Goal: Information Seeking & Learning: Learn about a topic

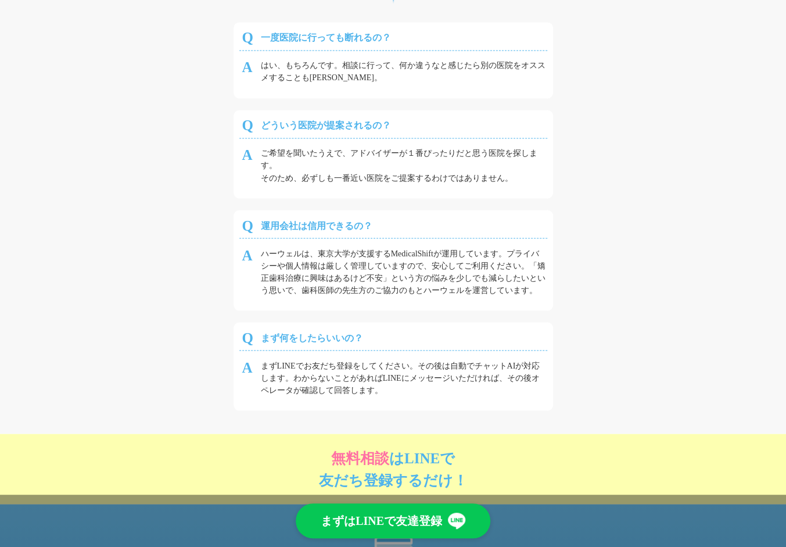
scroll to position [3356, 0]
drag, startPoint x: 301, startPoint y: 181, endPoint x: 515, endPoint y: 177, distance: 214.4
click at [515, 177] on div "ご希望を聞いたうえで、アドバイザーが１番ぴったりだと思う医院を探します。 そのため、必ずしも一番近い医院をご提案するわけではありません。" at bounding box center [393, 164] width 308 height 52
drag, startPoint x: 515, startPoint y: 177, endPoint x: 301, endPoint y: 182, distance: 214.5
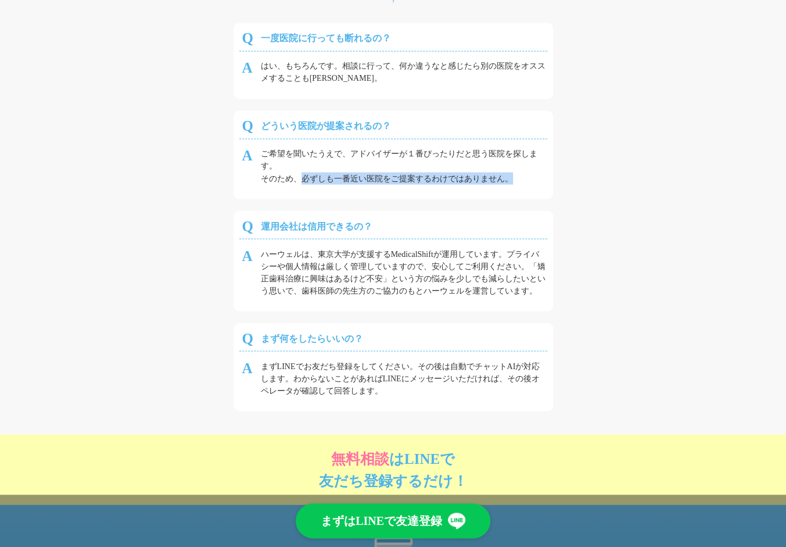
click at [301, 182] on div "ご希望を聞いたうえで、アドバイザーが１番ぴったりだと思う医院を探します。 そのため、必ずしも一番近い医院をご提案するわけではありません。" at bounding box center [393, 164] width 308 height 52
drag, startPoint x: 260, startPoint y: 224, endPoint x: 415, endPoint y: 226, distance: 154.6
click at [415, 226] on div "運用会社は信用できるの？" at bounding box center [393, 226] width 308 height 22
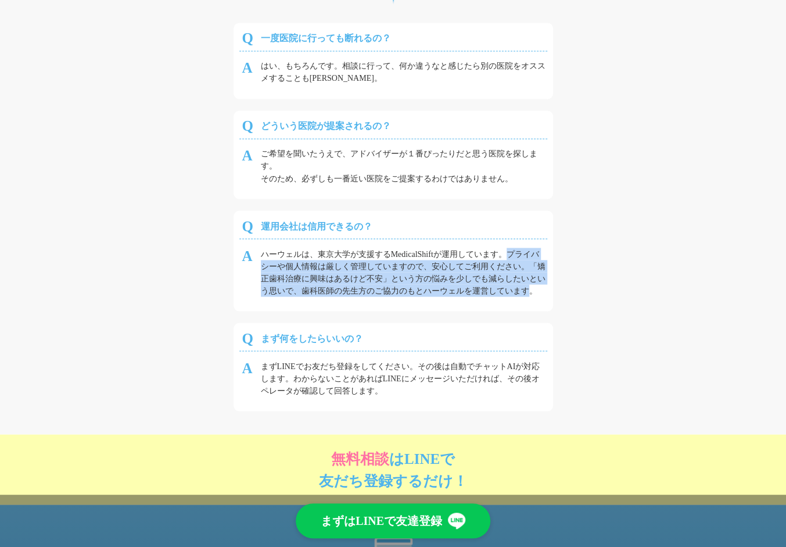
drag, startPoint x: 534, startPoint y: 297, endPoint x: 512, endPoint y: 257, distance: 45.3
click at [512, 257] on div "ハーウェルは、東京大学が支援するMedicalShiftが運用しています。プライバシーや個人情報は厳しく管理していますので、安心してご利用ください。「矯正歯科…" at bounding box center [393, 270] width 308 height 64
drag, startPoint x: 513, startPoint y: 253, endPoint x: 542, endPoint y: 293, distance: 49.2
click at [542, 293] on div "ハーウェルは、東京大学が支援するMedicalShiftが運用しています。プライバシーや個人情報は厳しく管理していますので、安心してご利用ください。「矯正歯科…" at bounding box center [393, 270] width 308 height 64
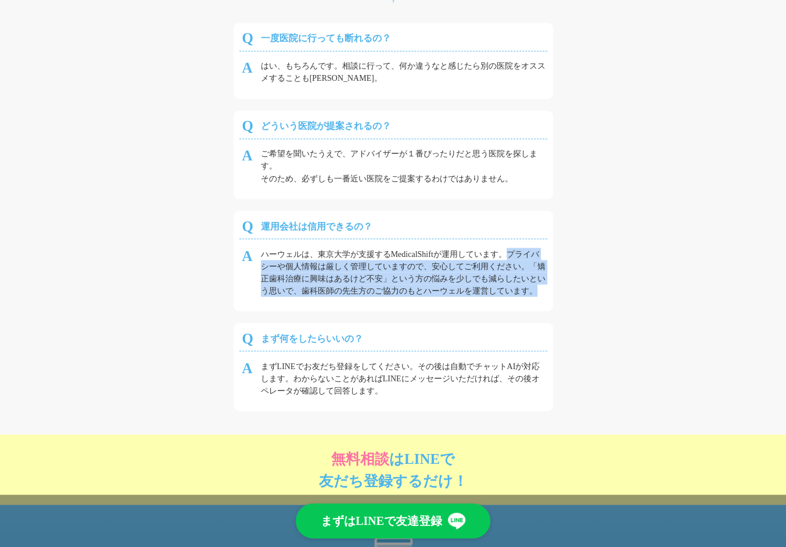
click at [542, 293] on div "ハーウェルは、東京大学が支援するMedicalShiftが運用しています。プライバシーや個人情報は厳しく管理していますので、安心してご利用ください。「矯正歯科…" at bounding box center [393, 270] width 308 height 64
drag, startPoint x: 544, startPoint y: 291, endPoint x: 514, endPoint y: 253, distance: 48.4
click at [514, 253] on div "ハーウェルは、東京大学が支援するMedicalShiftが運用しています。プライバシーや個人情報は厳しく管理していますので、安心してご利用ください。「矯正歯科…" at bounding box center [393, 270] width 308 height 64
drag, startPoint x: 511, startPoint y: 250, endPoint x: 547, endPoint y: 289, distance: 53.0
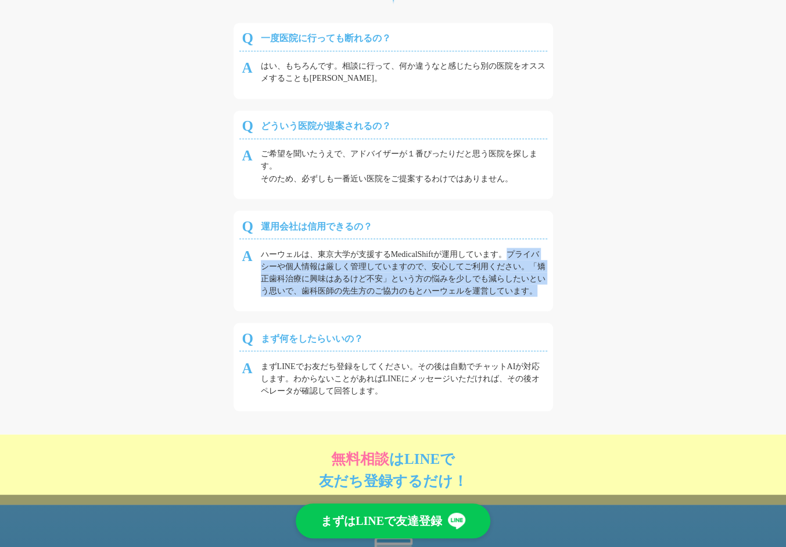
click at [547, 289] on div "運用会社は信用できるの？ ハーウェルは、東京大学が支援するMedicalShiftが運用しています。プライバシーや個人情報は厳しく管理していますので、安心して…" at bounding box center [394, 260] width 320 height 101
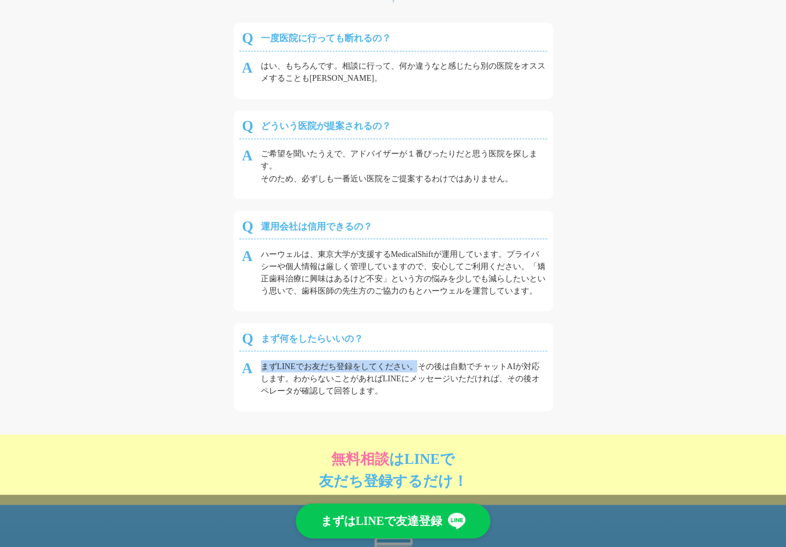
drag, startPoint x: 263, startPoint y: 360, endPoint x: 415, endPoint y: 361, distance: 152.8
click at [415, 361] on div "まずLINEでお友だち登録をしてください。その後は自動でチャットAIが対応します。わからないことがあればLINEにメッセージいただければ、その後オペレータが確…" at bounding box center [393, 376] width 308 height 52
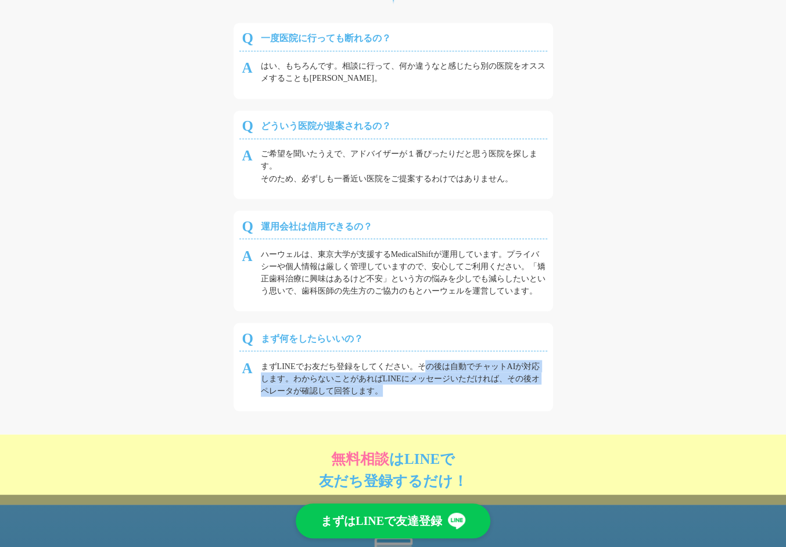
drag, startPoint x: 420, startPoint y: 365, endPoint x: 427, endPoint y: 383, distance: 19.3
click at [427, 383] on div "まずLINEでお友だち登録をしてください。その後は自動でチャットAIが対応します。わからないことがあればLINEにメッセージいただければ、その後オペレータが確…" at bounding box center [393, 376] width 308 height 52
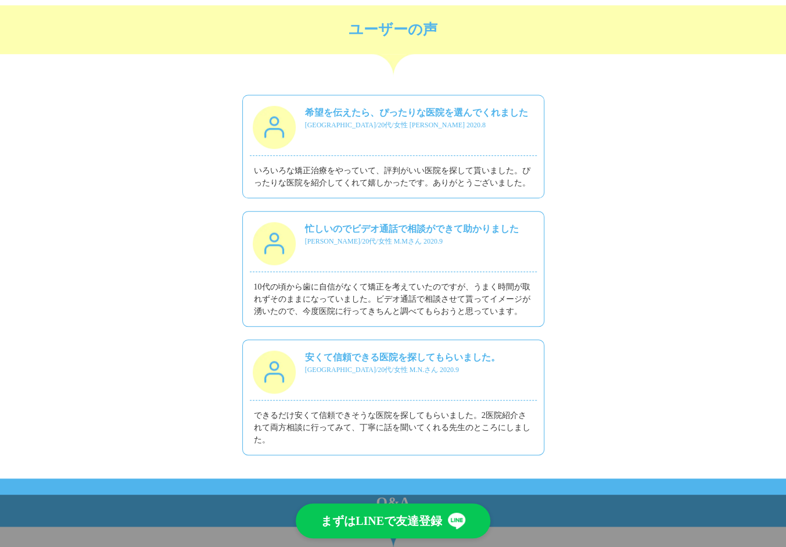
scroll to position [2812, 0]
